Goal: Task Accomplishment & Management: Manage account settings

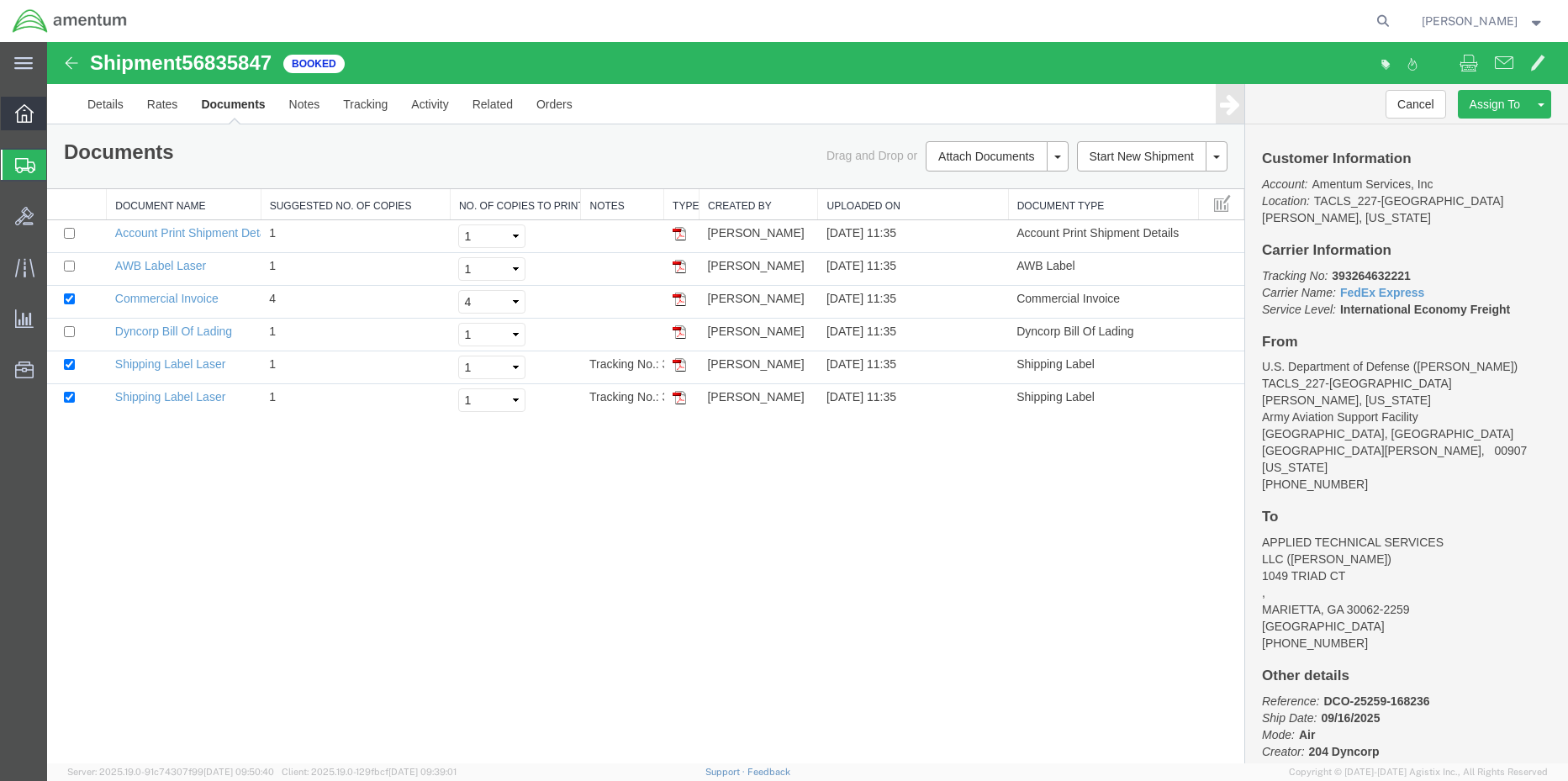
click at [24, 107] on icon at bounding box center [25, 113] width 19 height 19
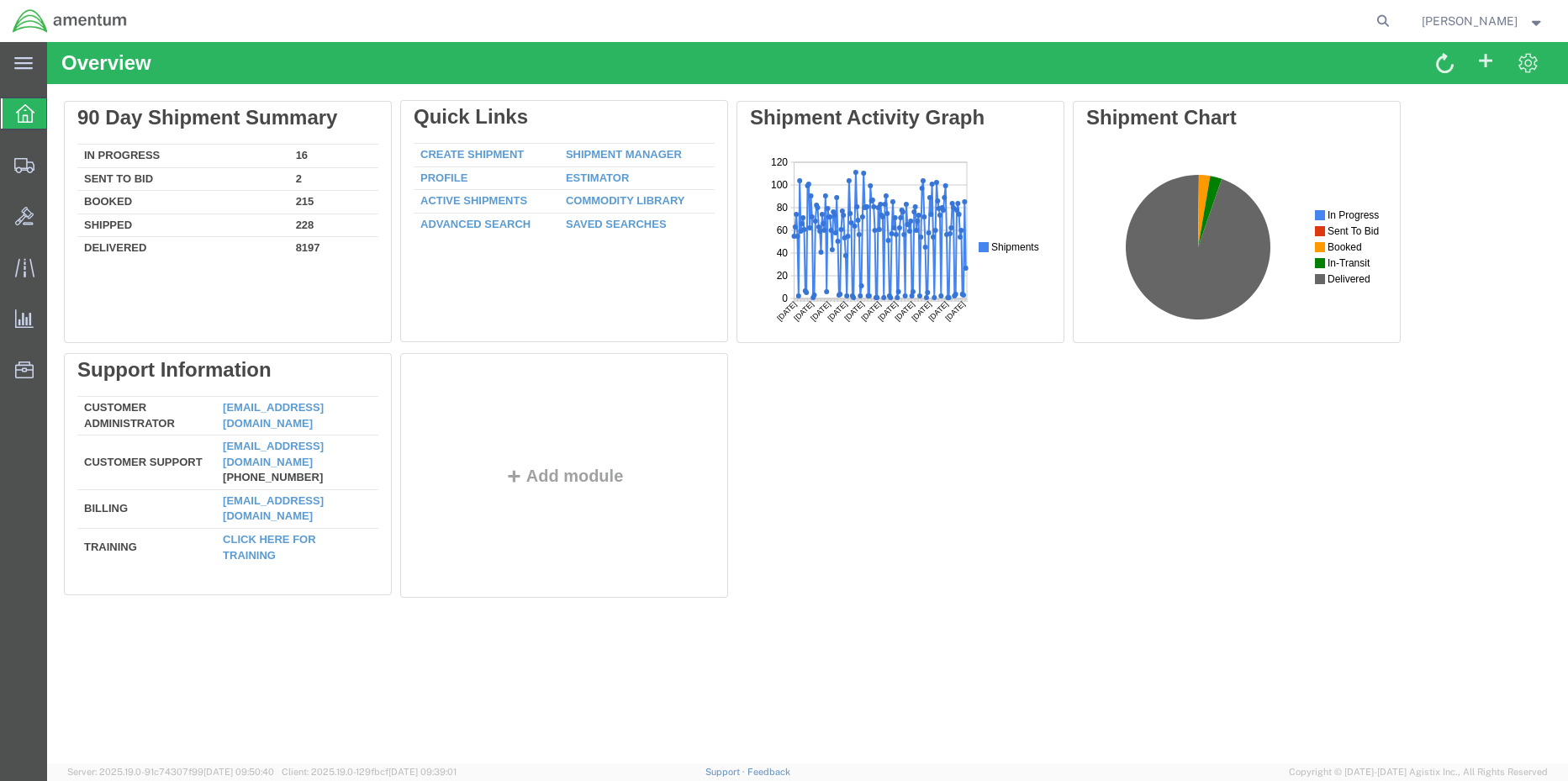
drag, startPoint x: 607, startPoint y: 152, endPoint x: 610, endPoint y: 162, distance: 10.4
click at [607, 152] on div "Delete 90 Day Shipment Summary In Progress 16 Sent To Bid 2 Booked 215 Shipped …" at bounding box center [807, 353] width 1487 height 505
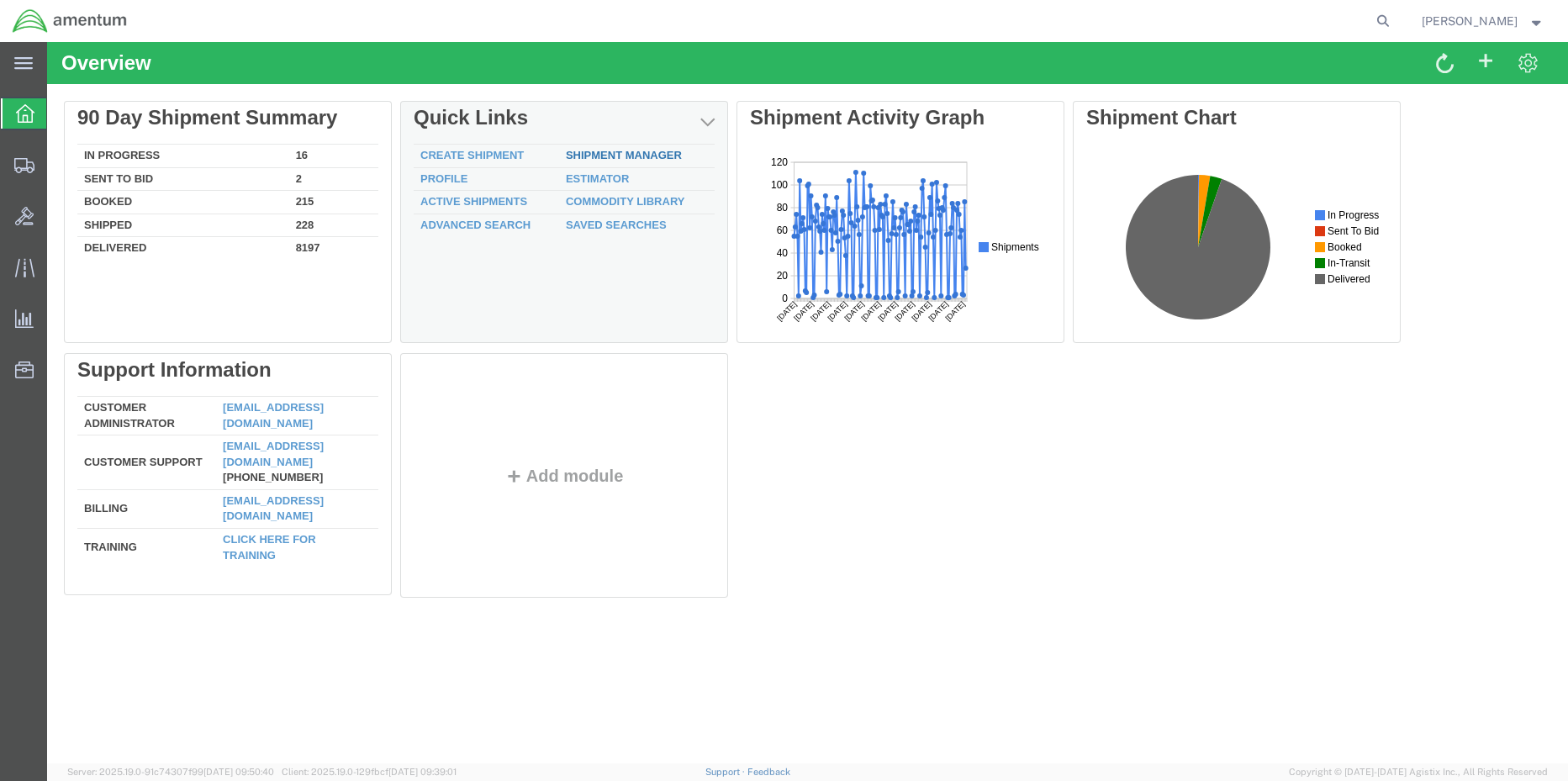
click at [637, 151] on link "Shipment Manager" at bounding box center [624, 155] width 116 height 13
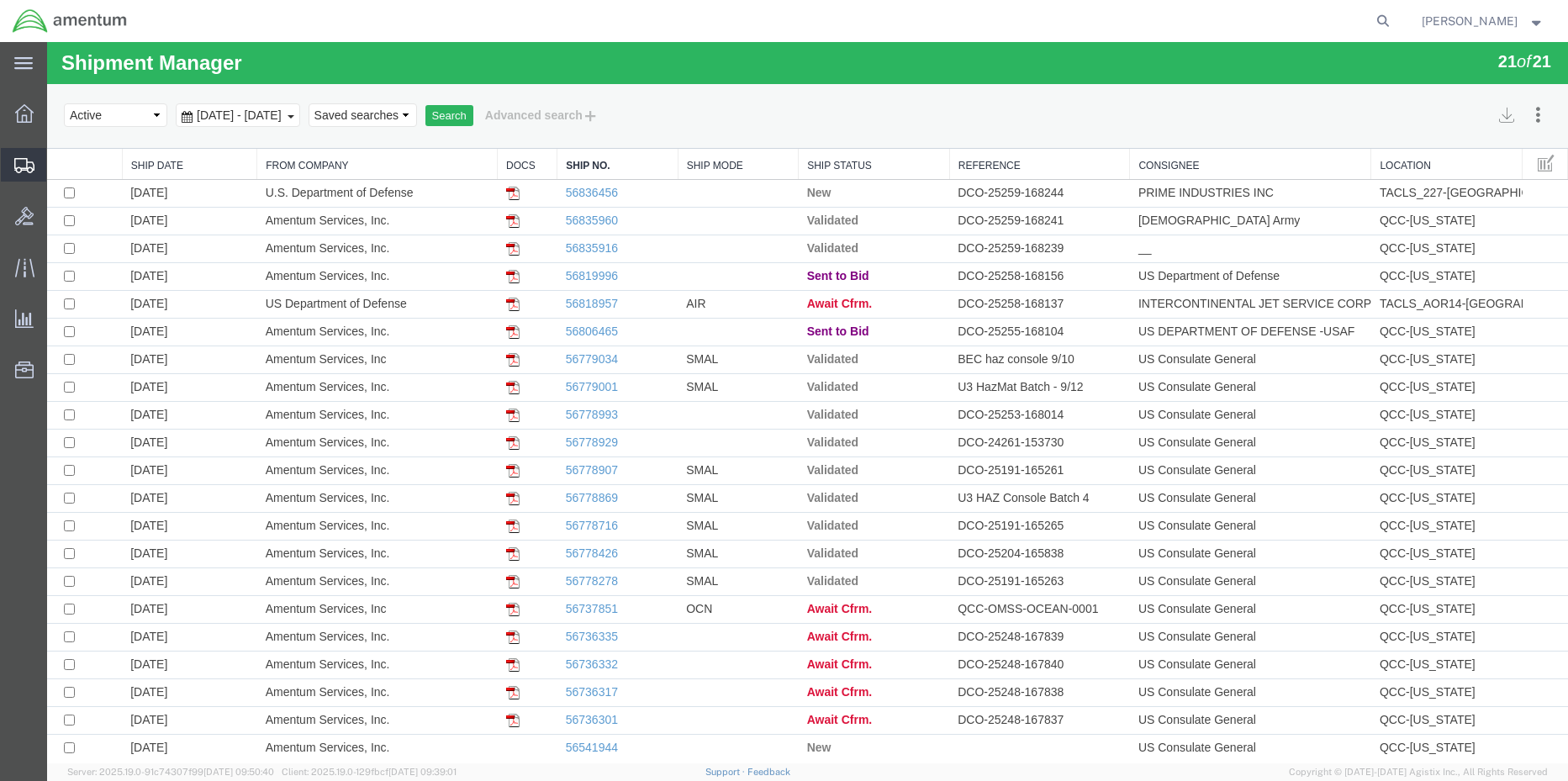
click at [0, 0] on span "Shipment Manager" at bounding box center [0, 0] width 0 height 0
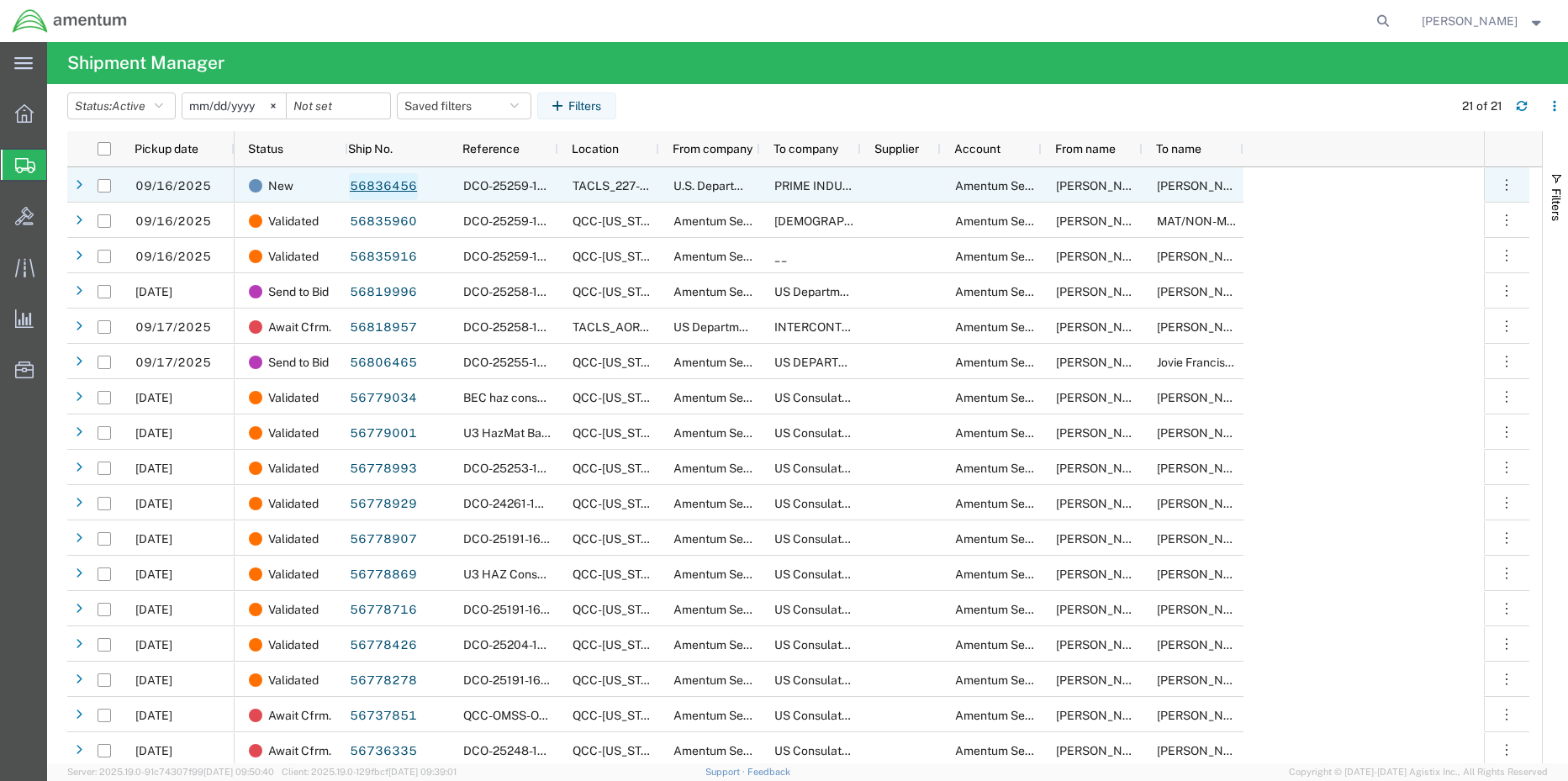
click at [386, 182] on link "56836456" at bounding box center [383, 187] width 69 height 27
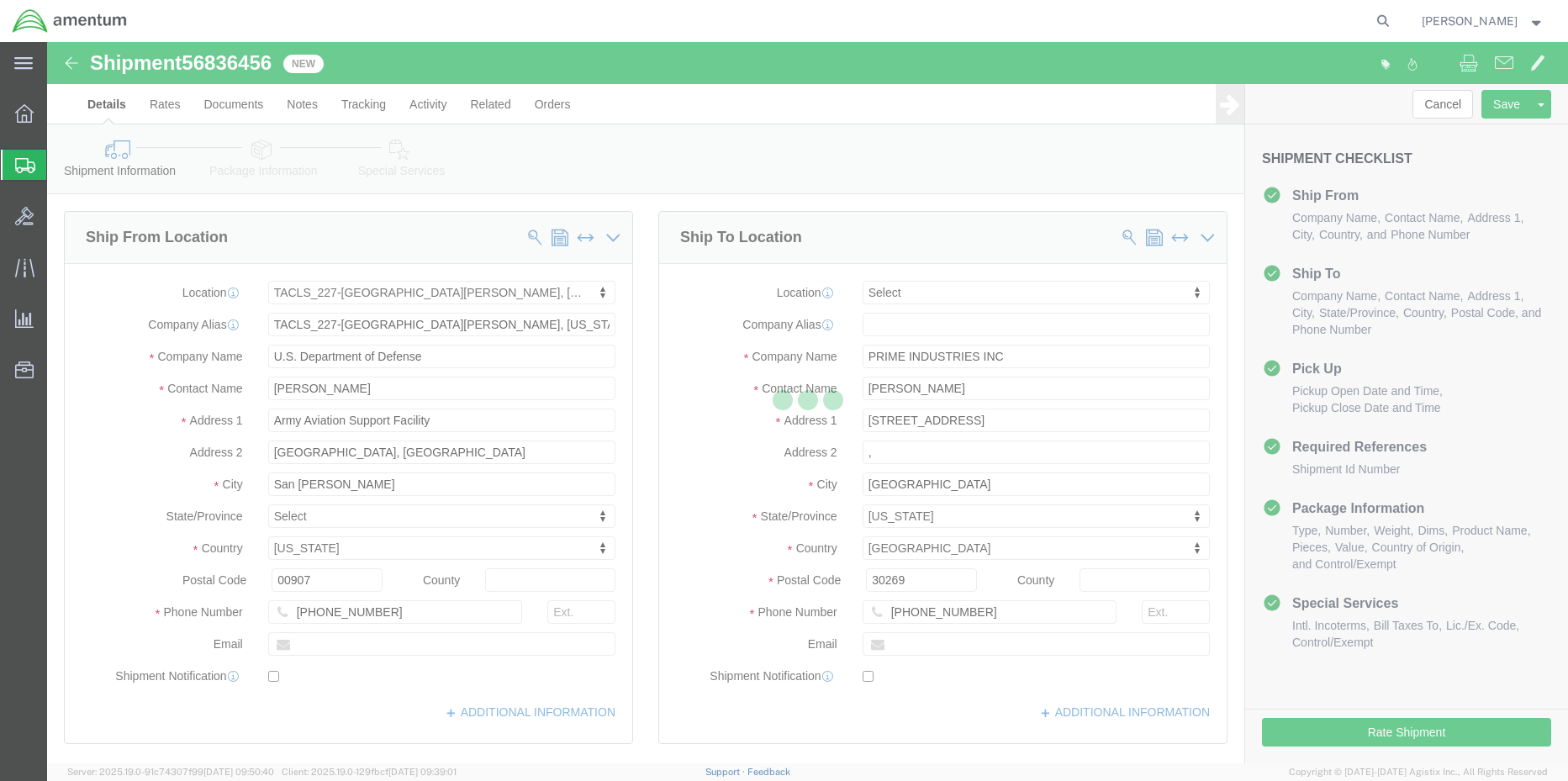
select select "42681"
select select
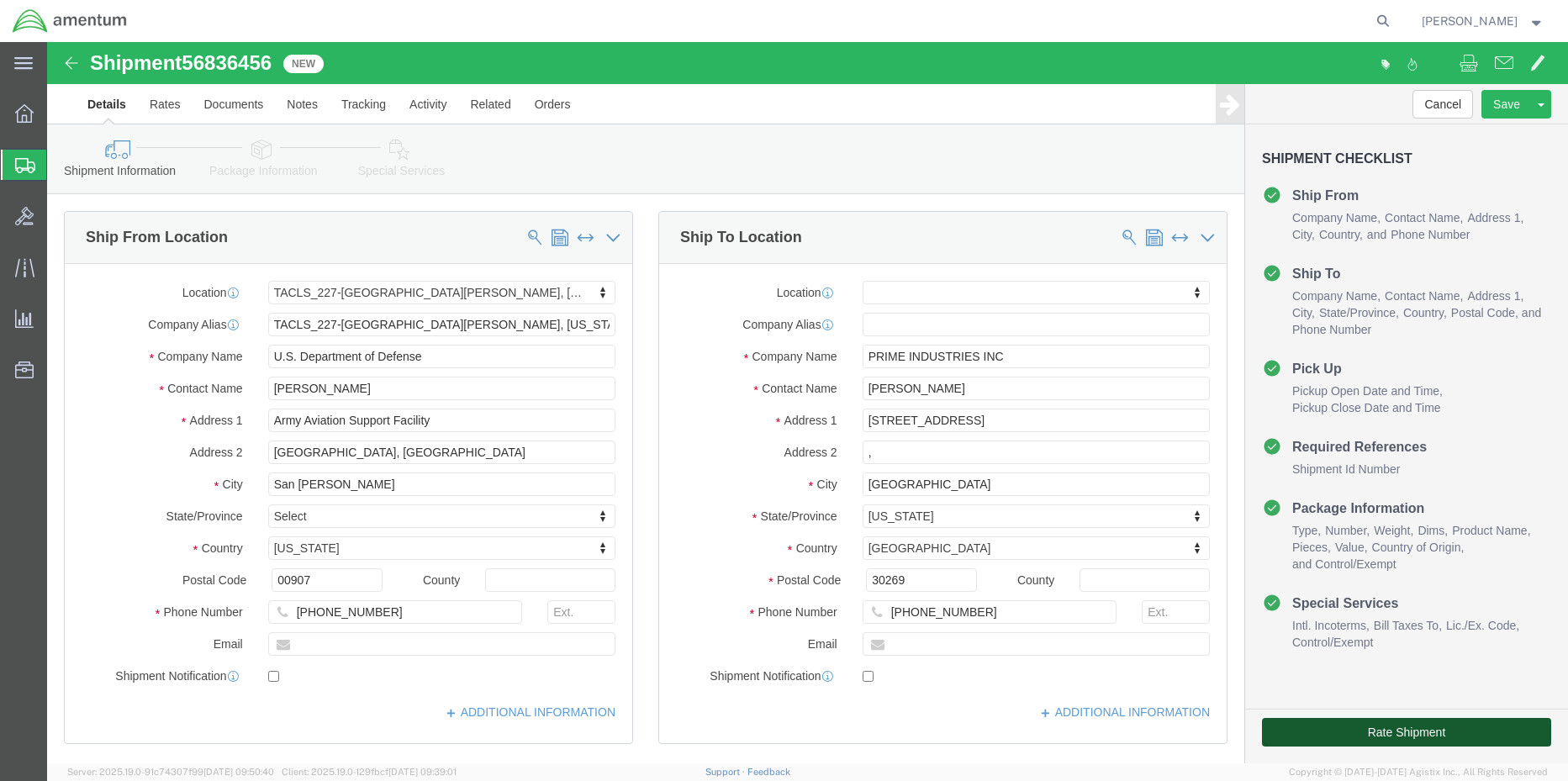
click button "Rate Shipment"
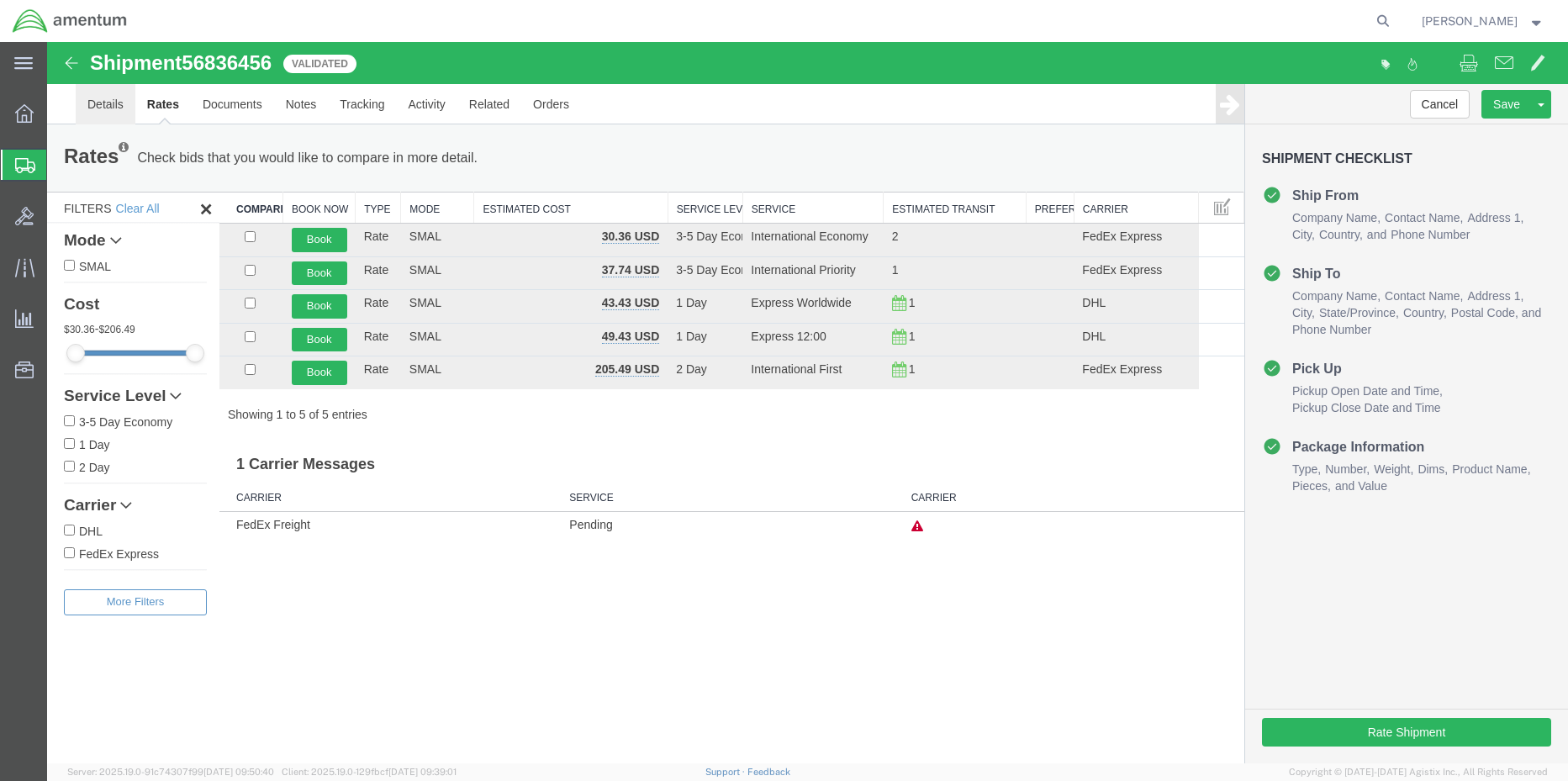
click at [117, 109] on link "Details" at bounding box center [106, 104] width 60 height 40
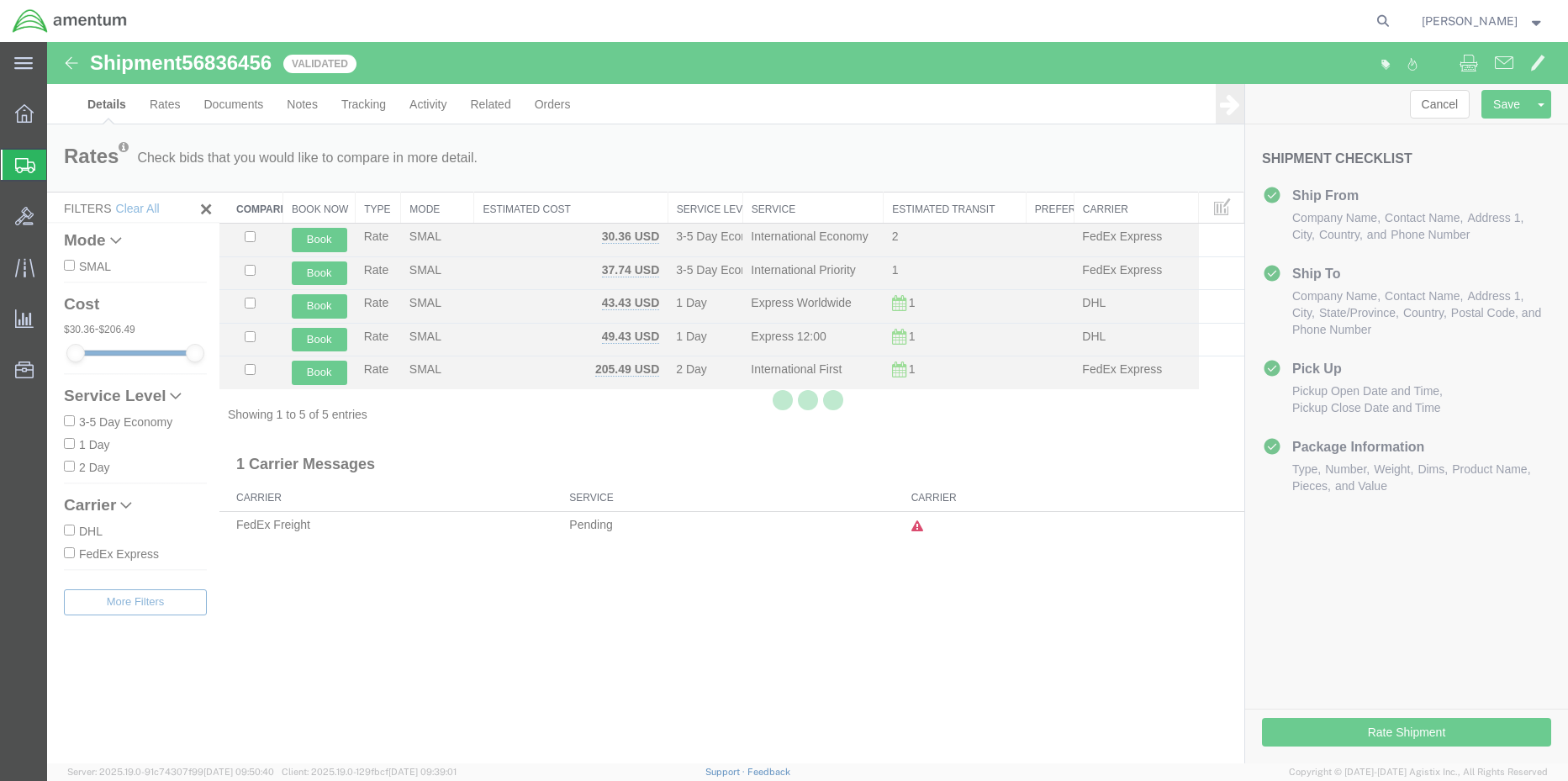
select select "42681"
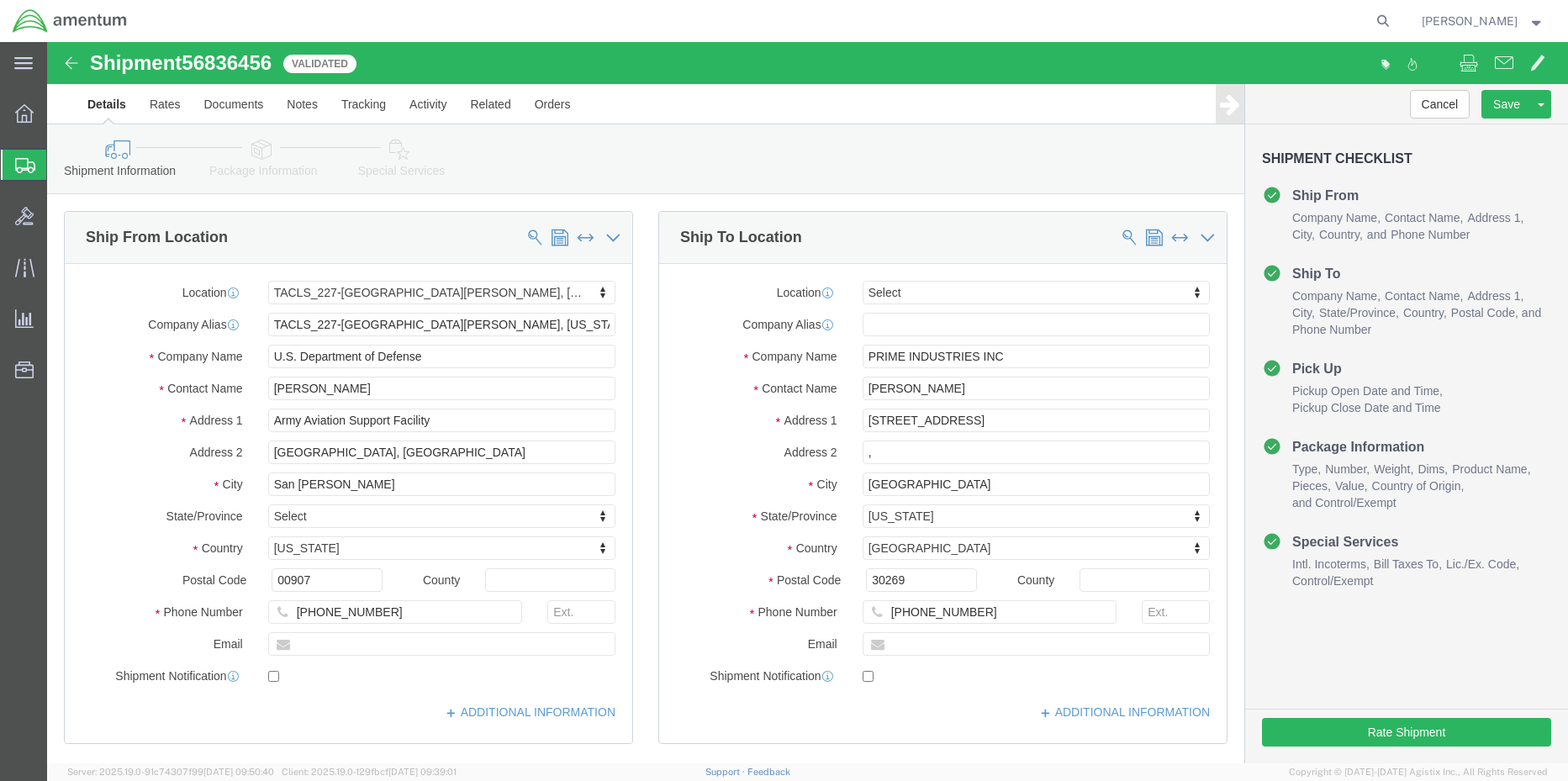
click icon
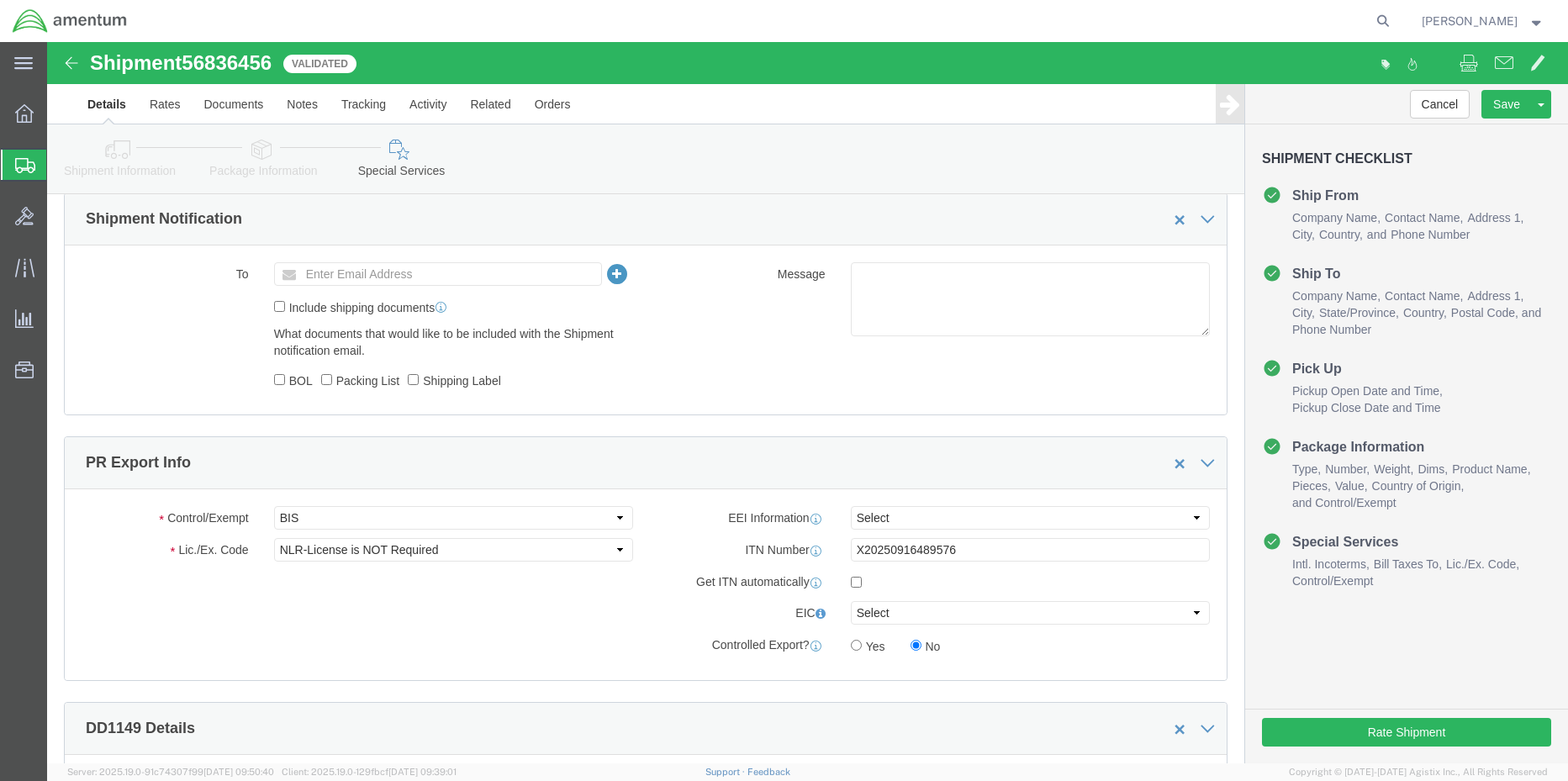
scroll to position [1177, 0]
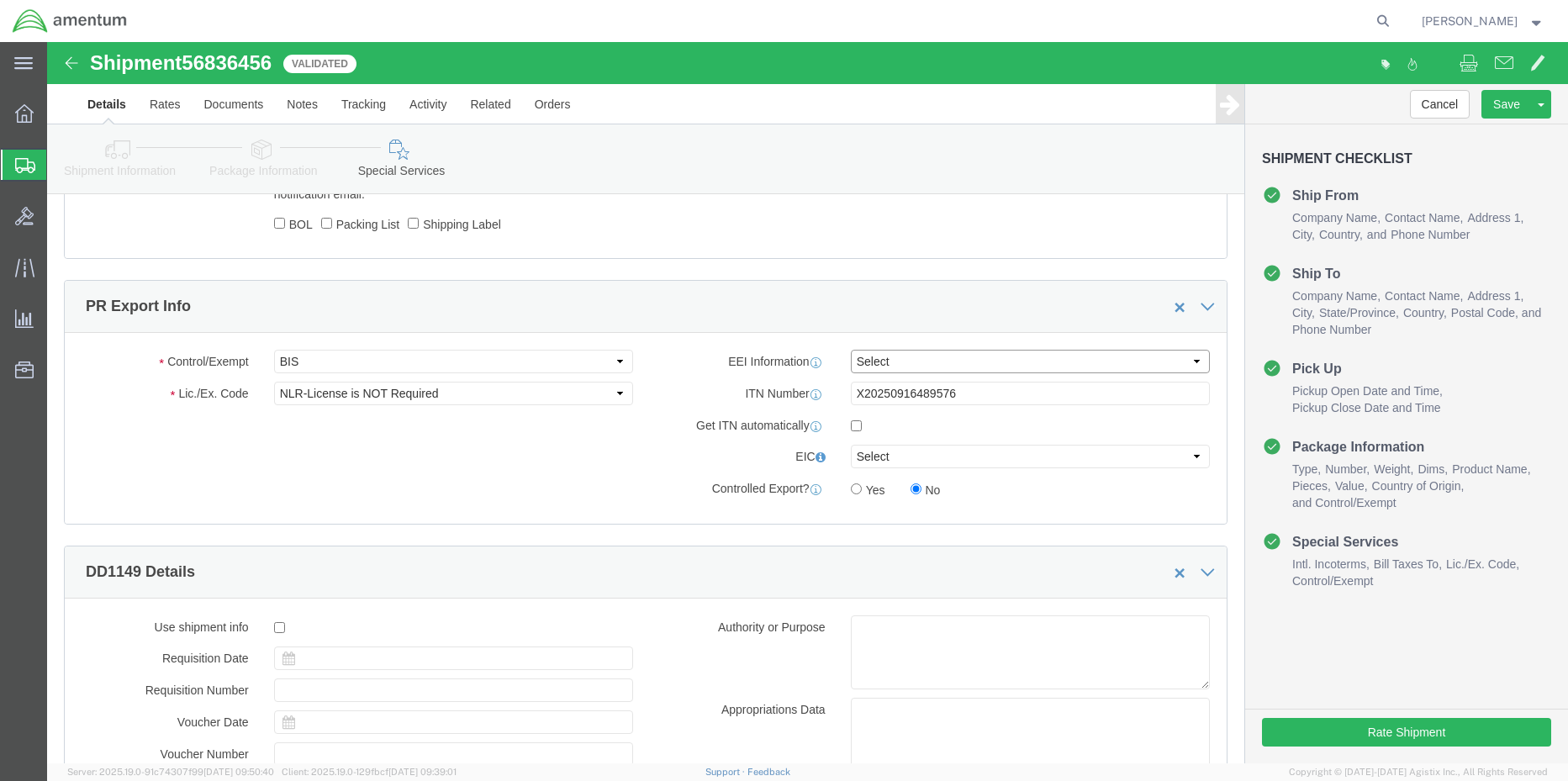
click select "Select AES-Direct EEI Carrier File EEI EEI Exempt"
select select "AESD"
click select "Select AES-Direct EEI Carrier File EEI EEI Exempt"
click button "Rate Shipment"
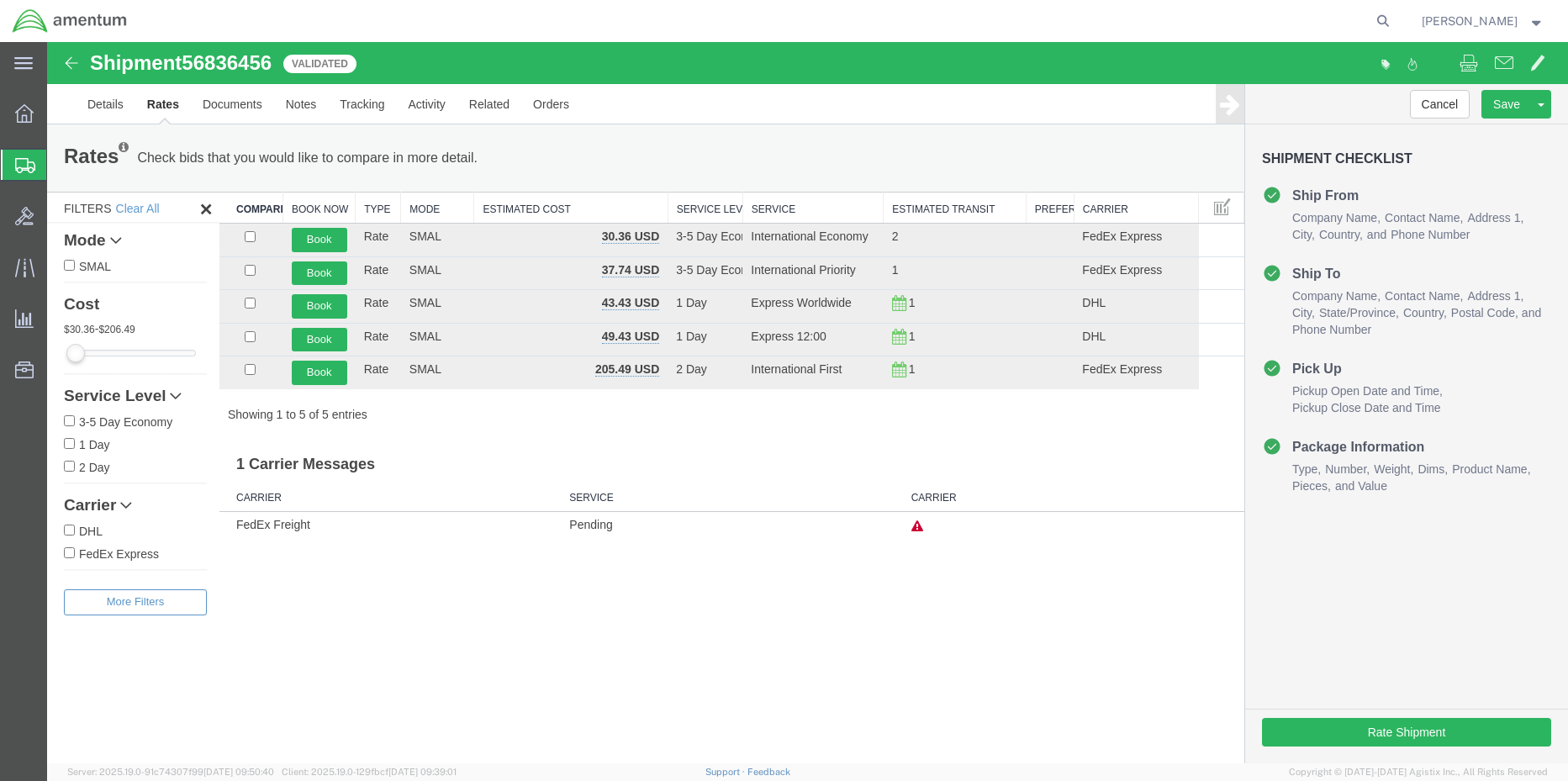
scroll to position [0, 0]
click at [314, 274] on button "Book" at bounding box center [319, 274] width 55 height 25
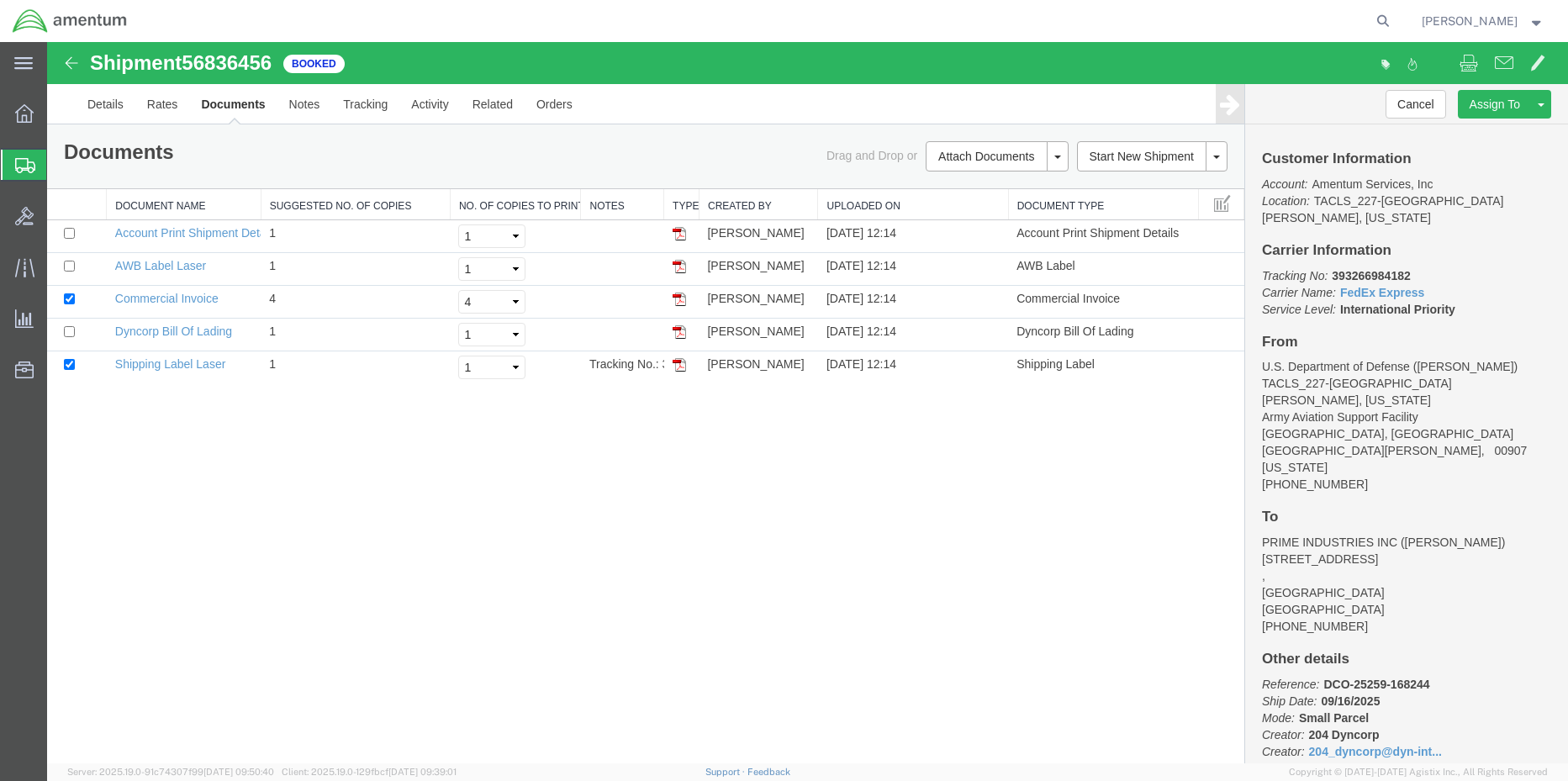
click at [1377, 269] on b "393266984182" at bounding box center [1371, 275] width 78 height 14
click at [1378, 269] on b "393266984182" at bounding box center [1371, 275] width 78 height 14
copy b "393266984182"
click at [715, 476] on div "Shipment 56836456 5 of 5 Booked Details Rates Documents Notes Tracking Activity…" at bounding box center [807, 402] width 1521 height 721
drag, startPoint x: 676, startPoint y: 365, endPoint x: 740, endPoint y: 343, distance: 67.7
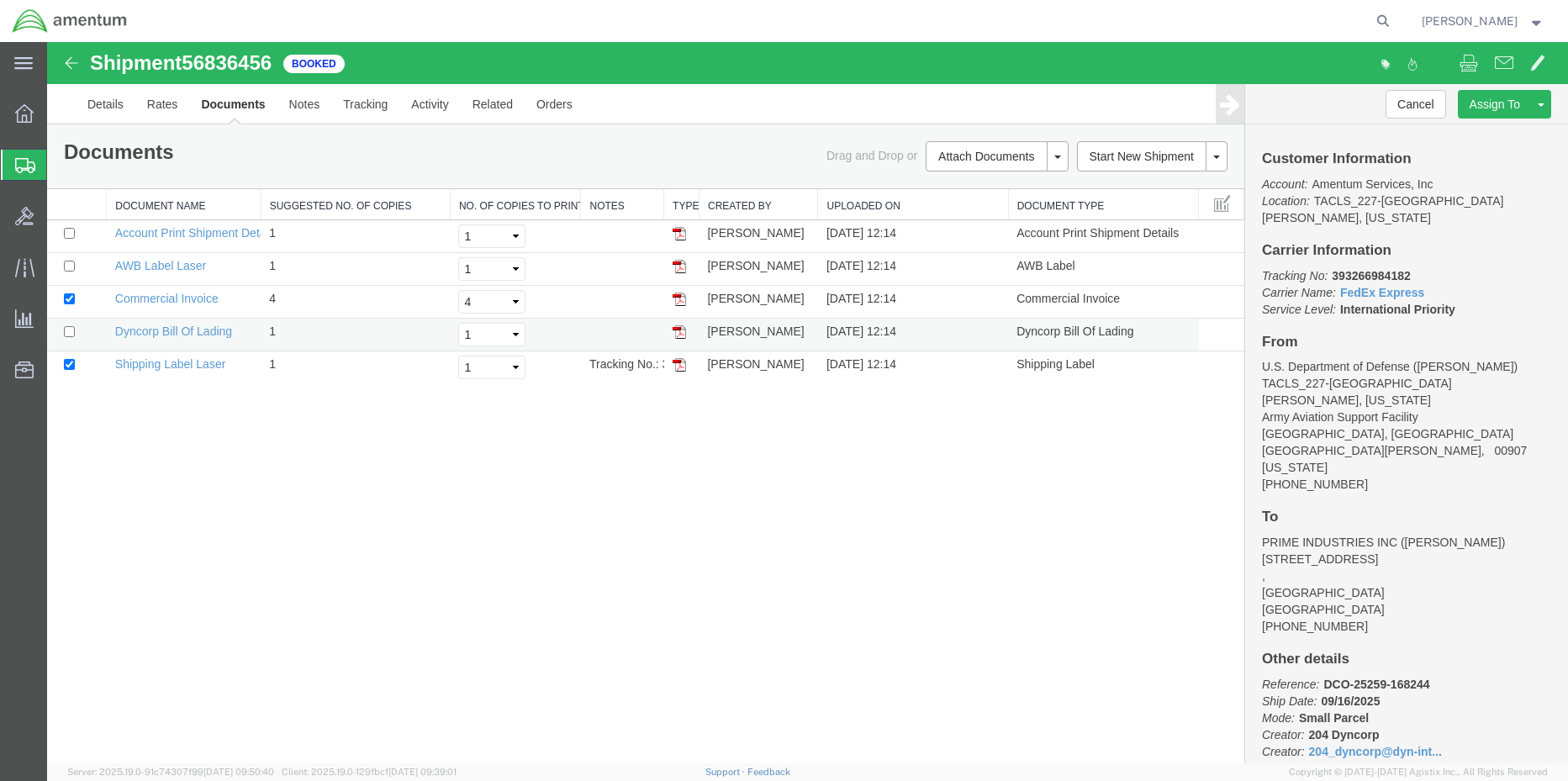
click at [676, 365] on img at bounding box center [680, 365] width 14 height 14
click at [680, 269] on img at bounding box center [680, 267] width 14 height 14
